Goal: Task Accomplishment & Management: Manage account settings

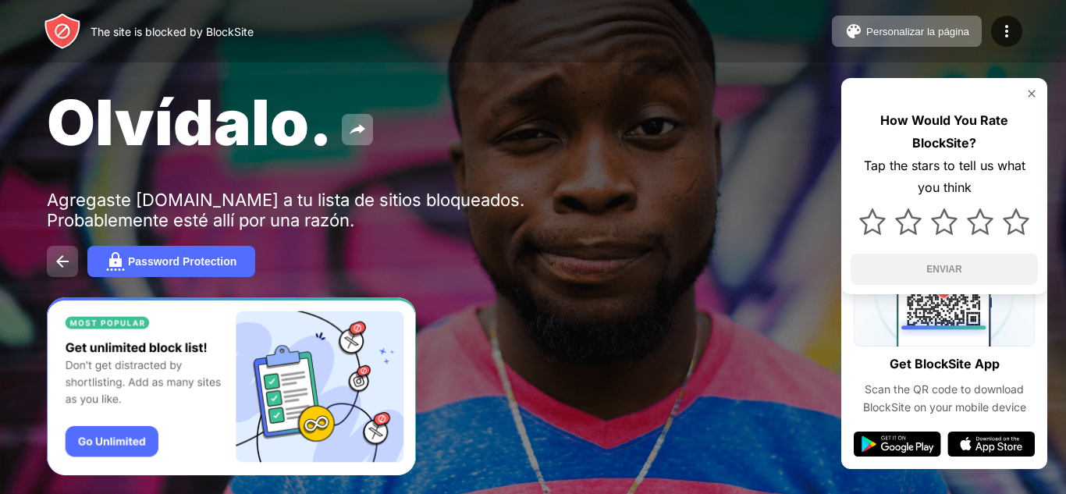
click at [70, 263] on img at bounding box center [62, 261] width 19 height 19
click at [222, 261] on div "Password Protection" at bounding box center [182, 261] width 108 height 12
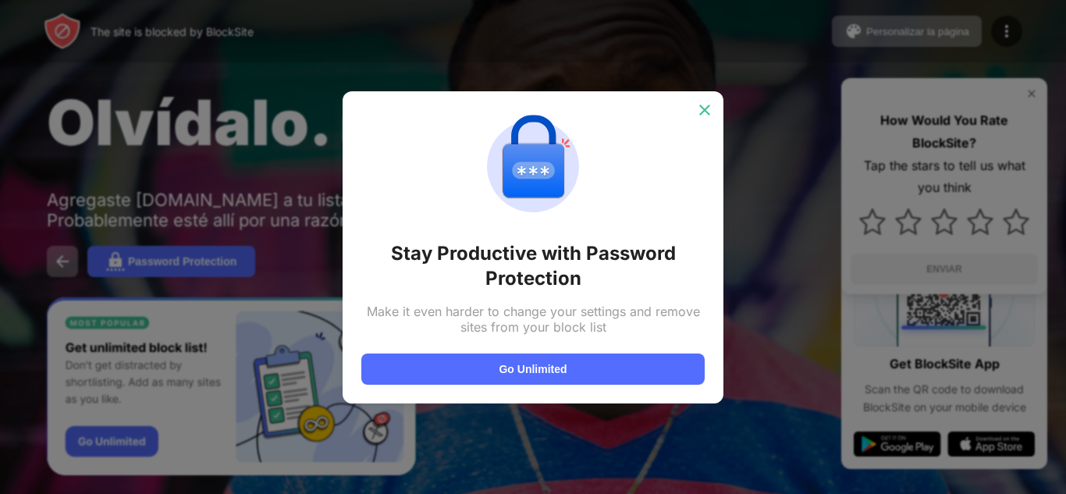
click at [701, 106] on img at bounding box center [705, 110] width 16 height 16
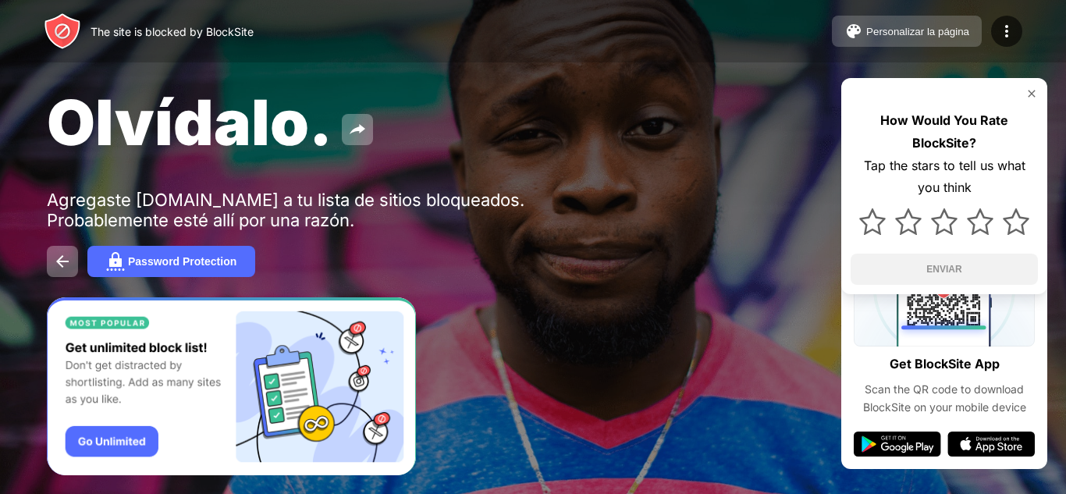
click at [931, 31] on div "Personalizar la página" at bounding box center [917, 32] width 103 height 12
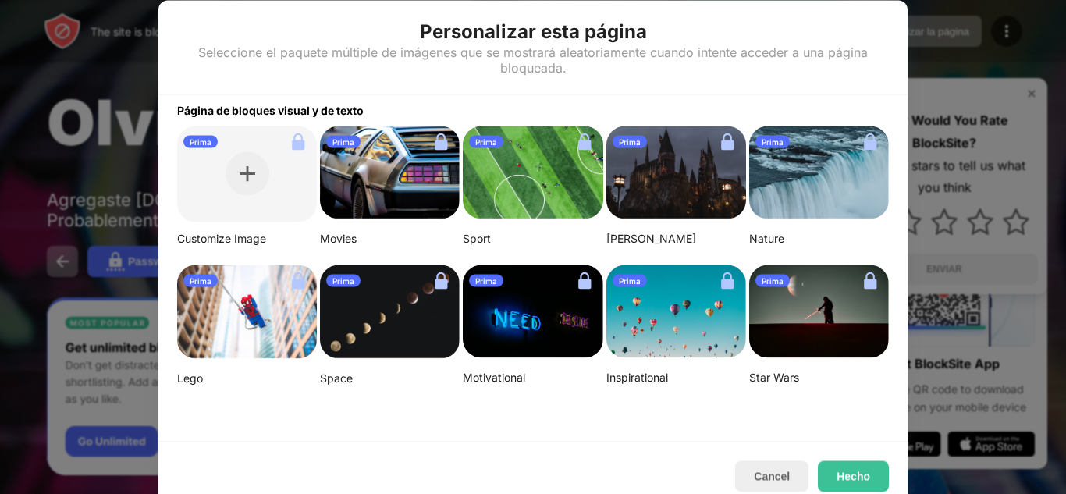
click at [959, 108] on div at bounding box center [533, 247] width 1066 height 494
